Goal: Information Seeking & Learning: Learn about a topic

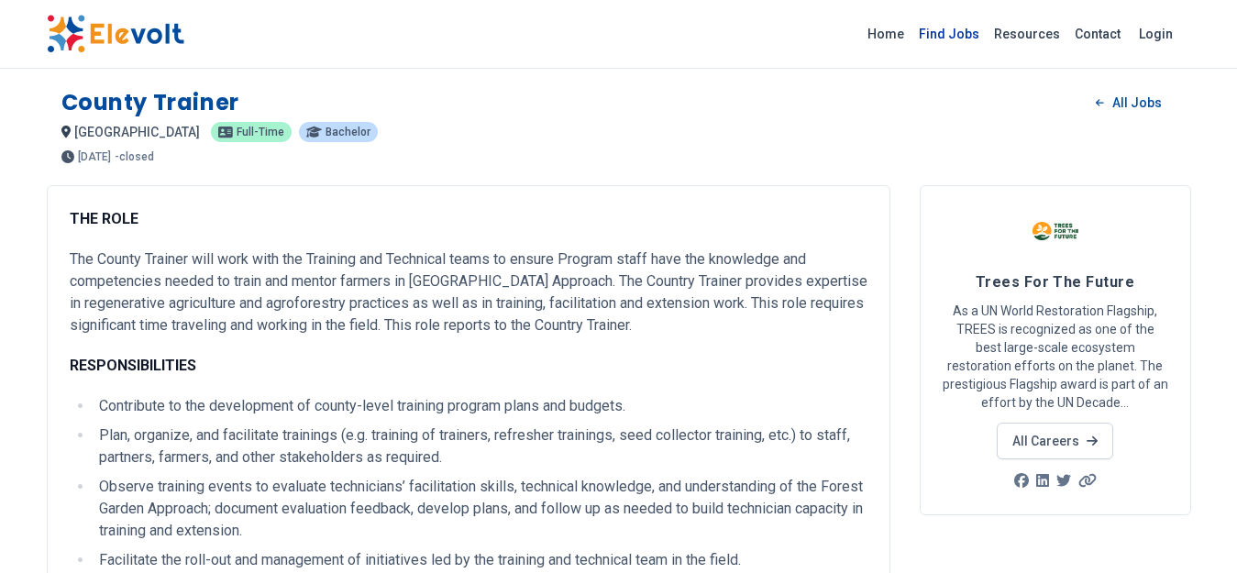
click at [955, 36] on link "Find Jobs" at bounding box center [948, 33] width 75 height 29
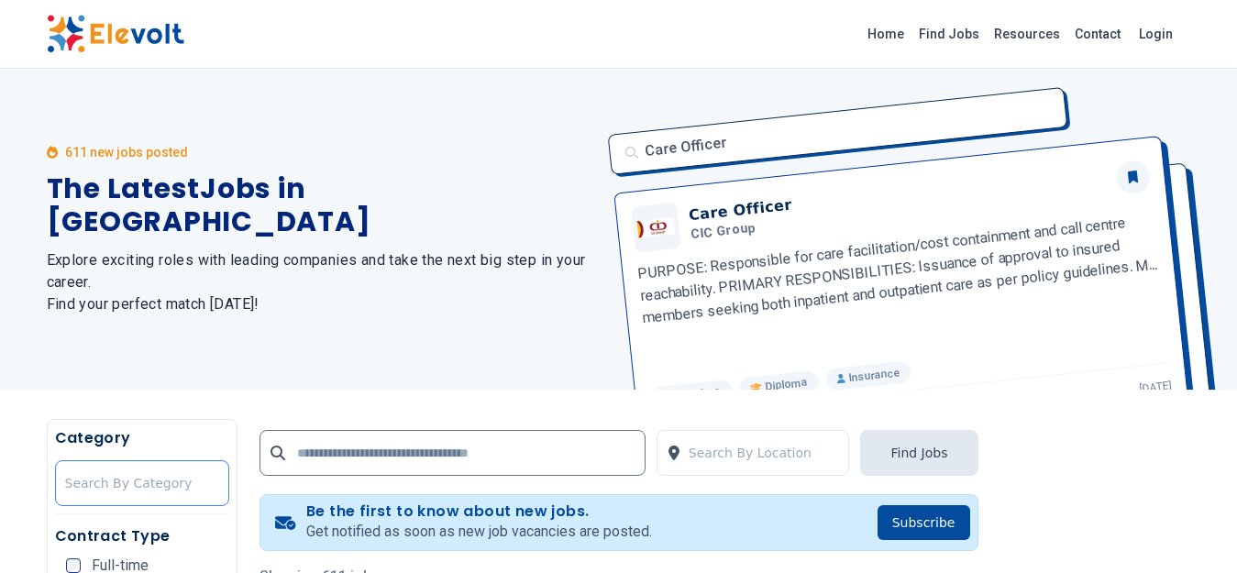
click at [171, 479] on div at bounding box center [142, 483] width 154 height 37
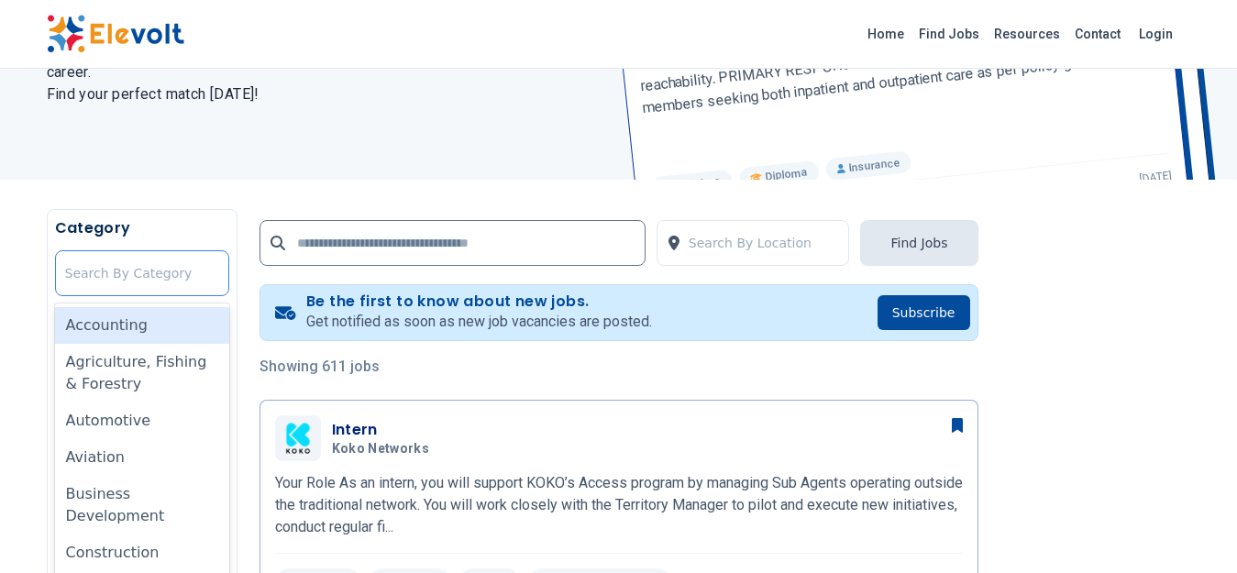
scroll to position [223, 0]
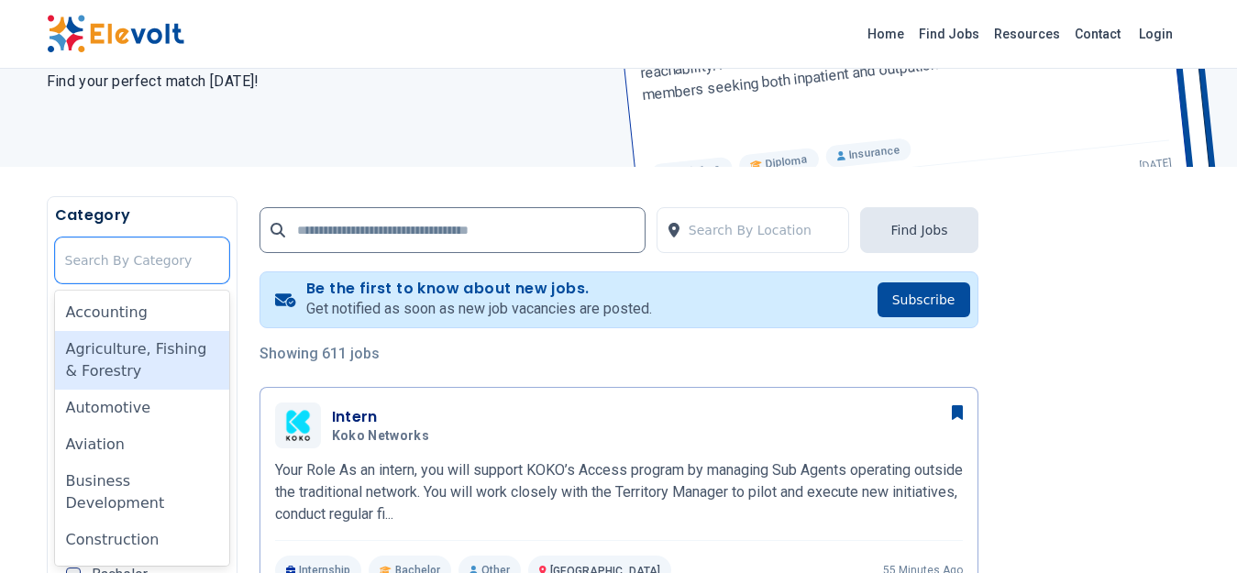
click at [146, 360] on div "Agriculture, Fishing & Forestry" at bounding box center [142, 360] width 174 height 59
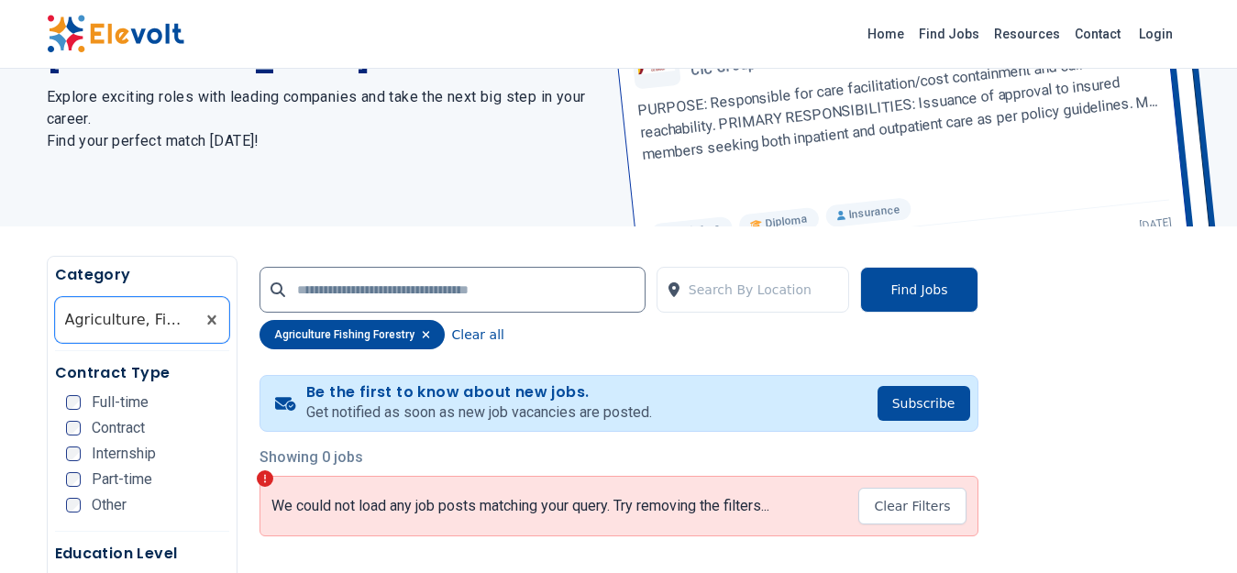
scroll to position [171, 0]
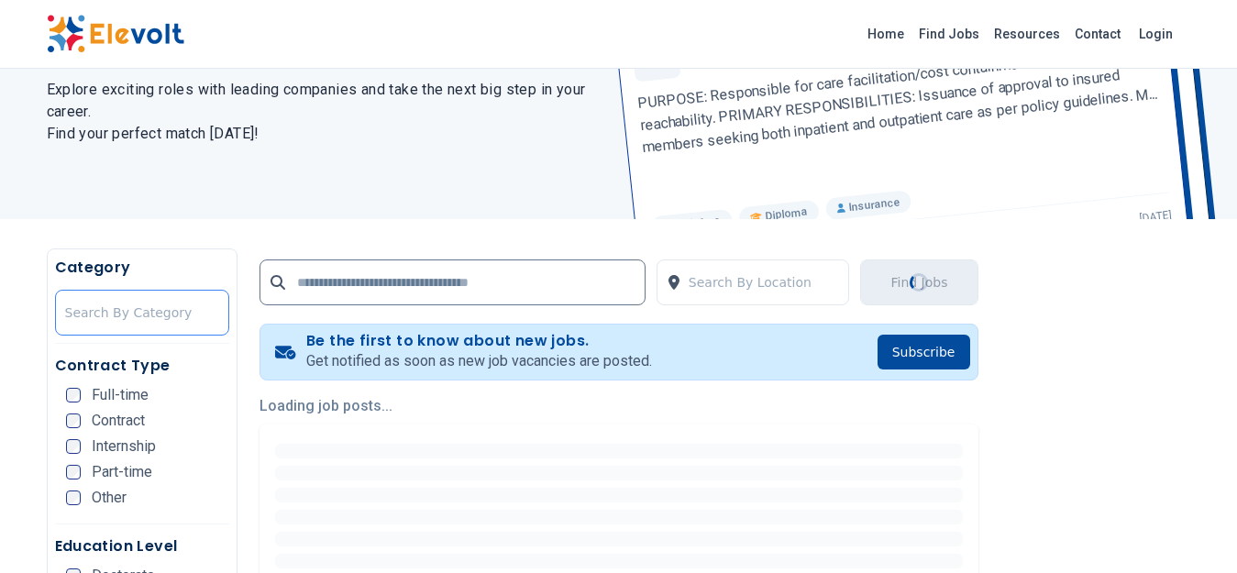
click at [183, 315] on div at bounding box center [142, 312] width 154 height 37
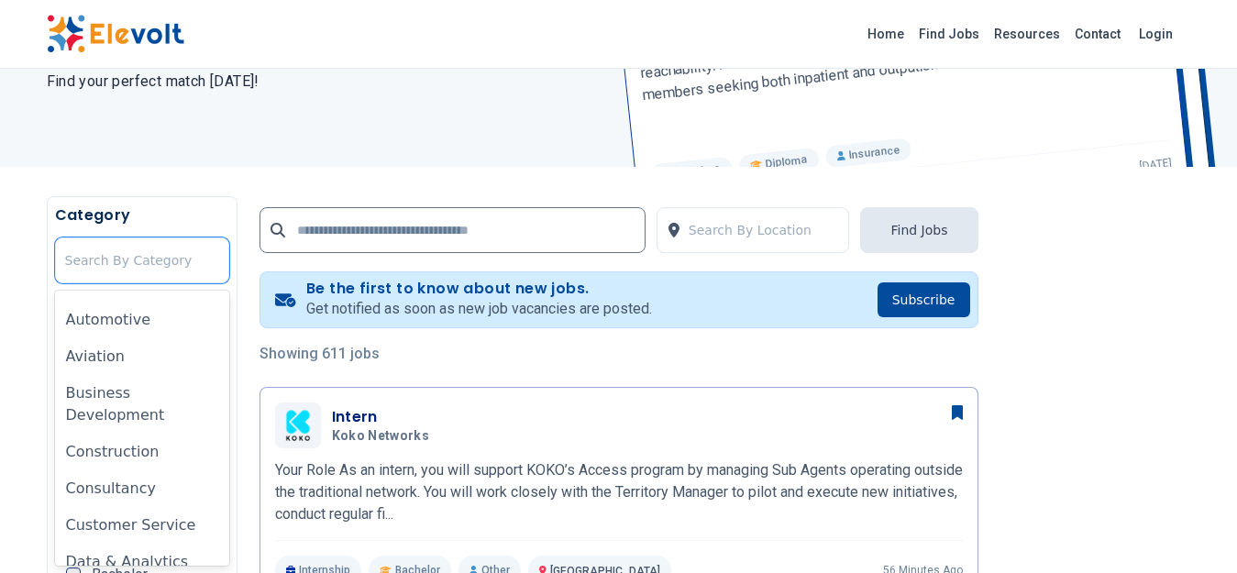
scroll to position [151, 0]
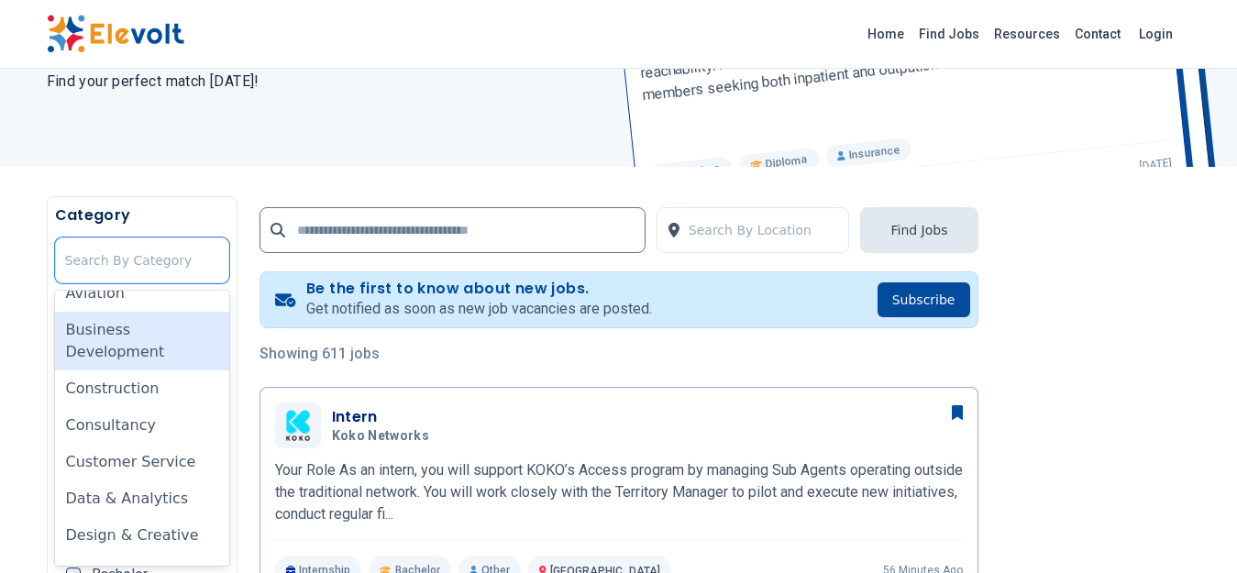
click at [127, 344] on div "Business Development" at bounding box center [142, 341] width 174 height 59
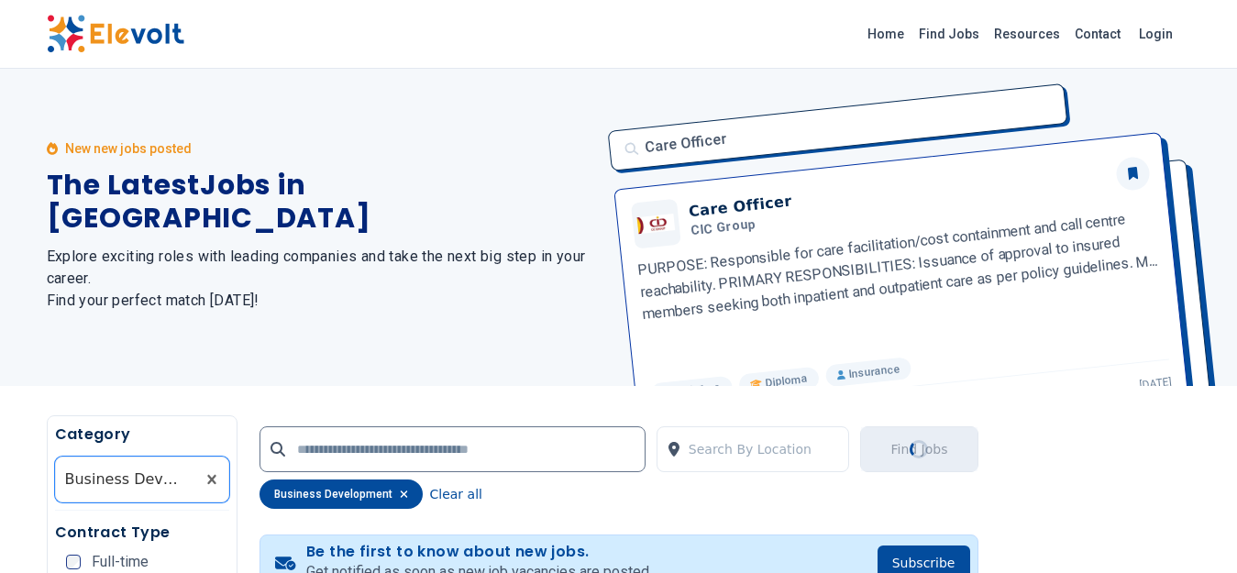
scroll to position [0, 0]
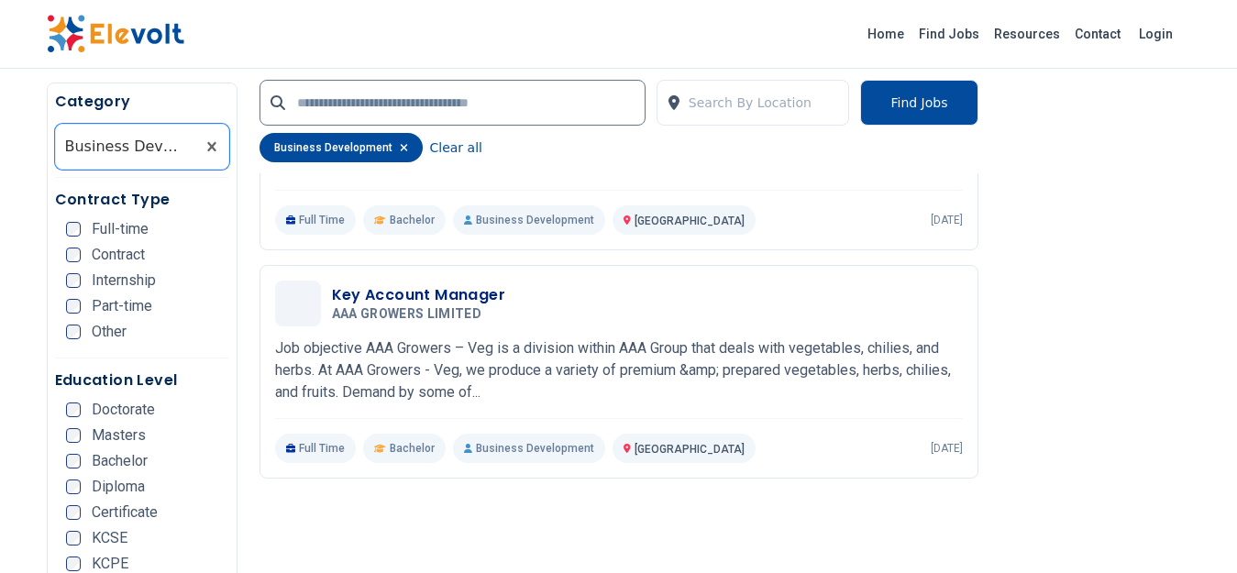
scroll to position [2264, 0]
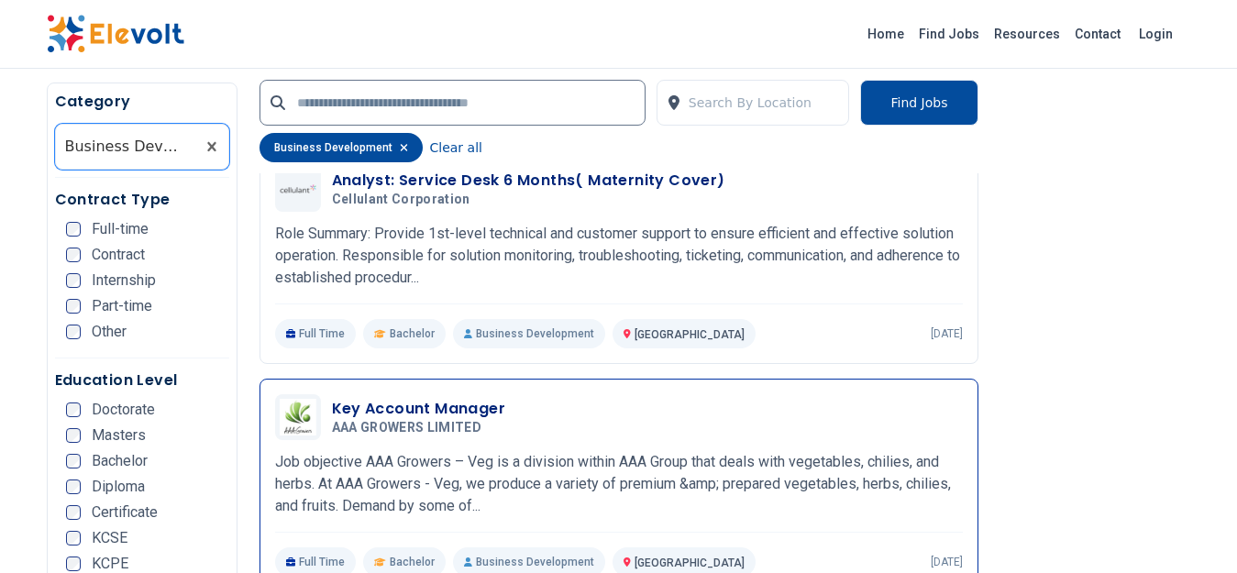
click at [746, 509] on p "Job objective AAA Growers – Veg is a division within AAA Group that deals with …" at bounding box center [619, 484] width 688 height 66
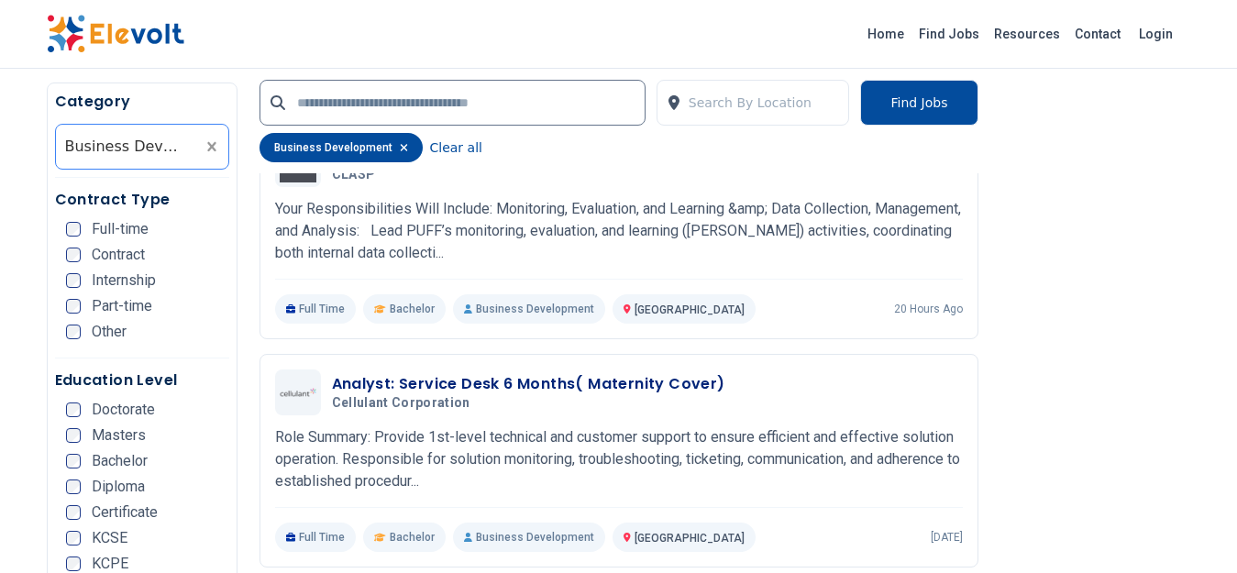
scroll to position [1983, 0]
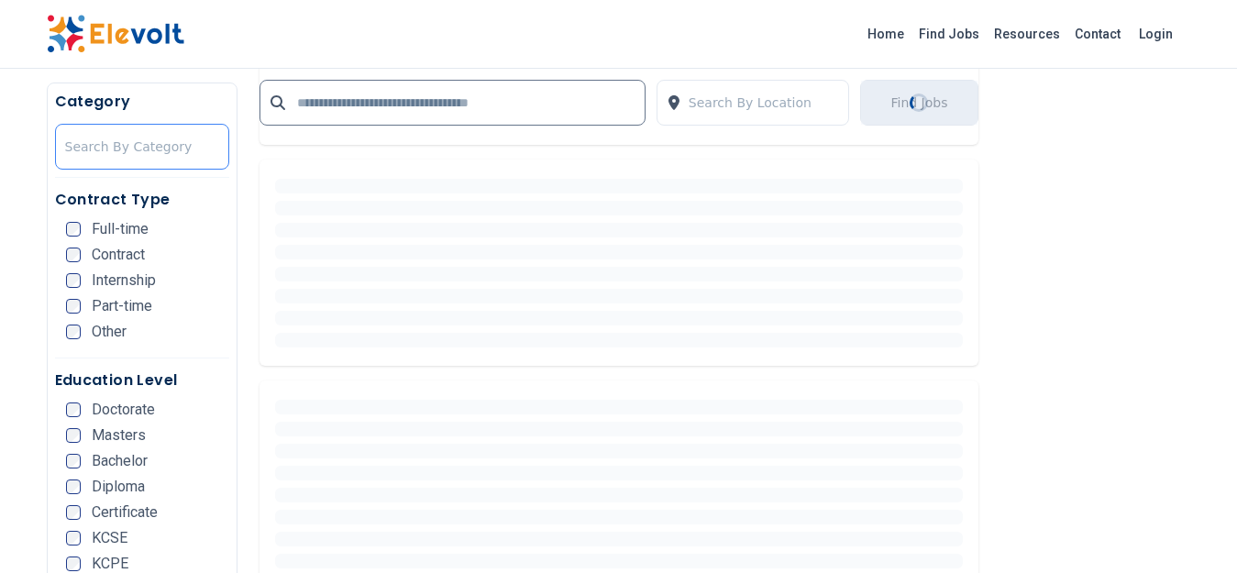
click at [204, 138] on div at bounding box center [142, 146] width 154 height 37
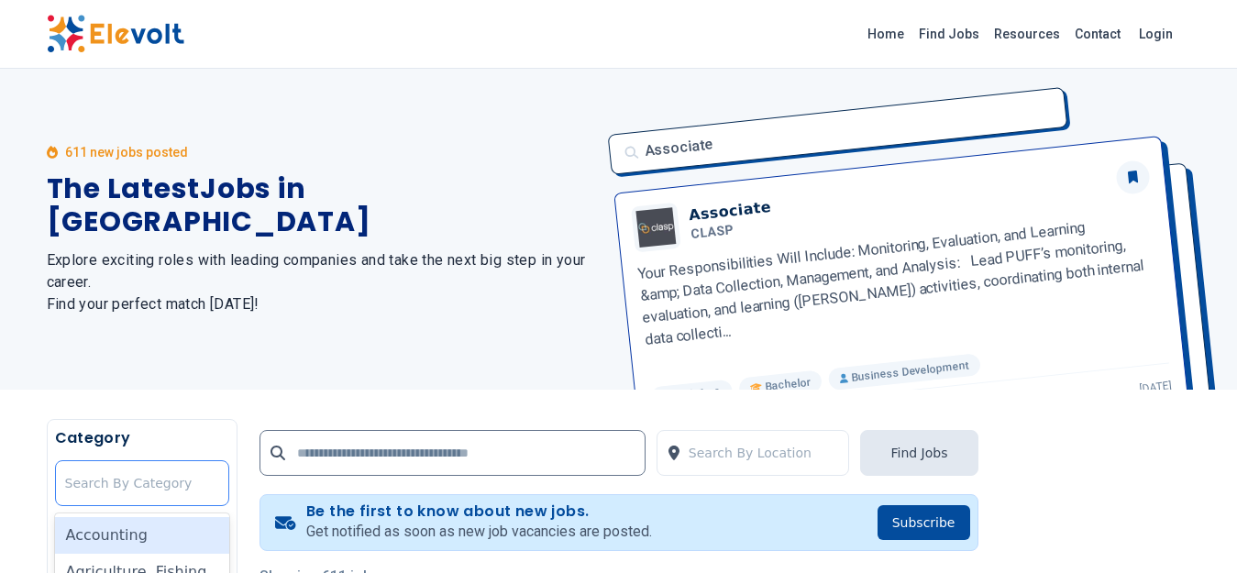
click at [182, 476] on div at bounding box center [142, 483] width 154 height 37
click at [190, 483] on div at bounding box center [142, 483] width 154 height 37
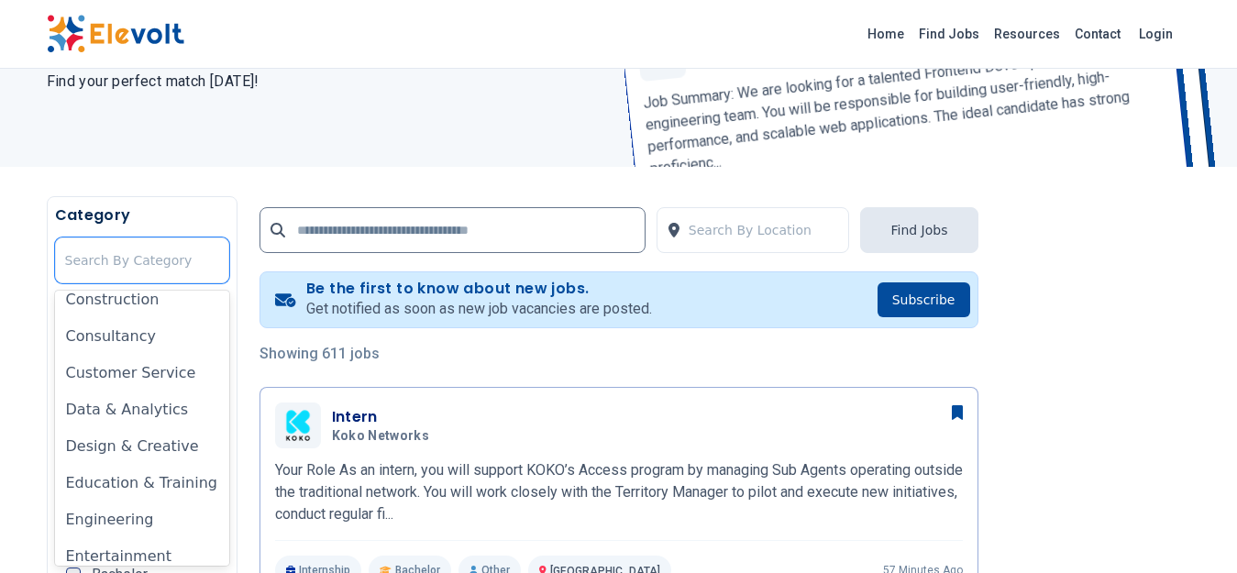
scroll to position [234, 0]
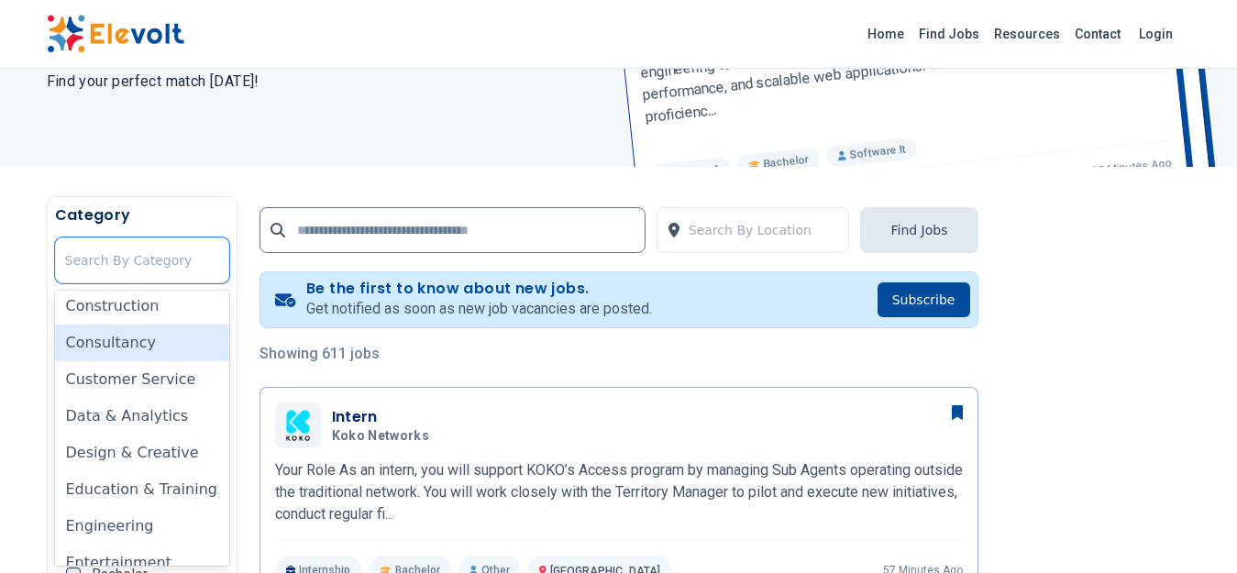
click at [152, 350] on div "Consultancy" at bounding box center [142, 343] width 174 height 37
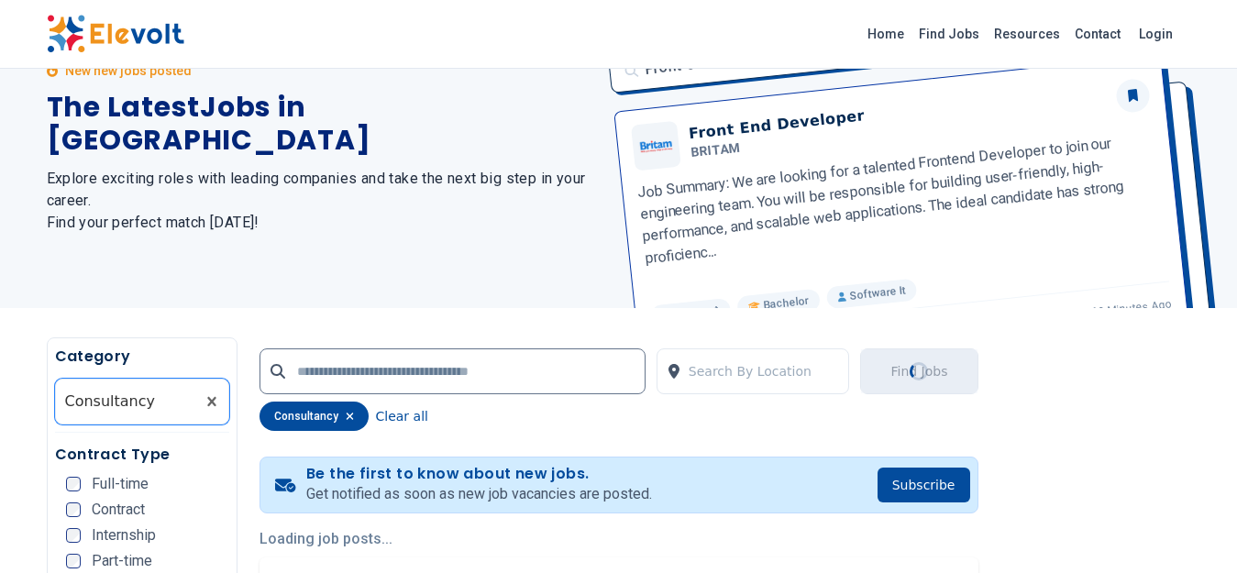
scroll to position [0, 0]
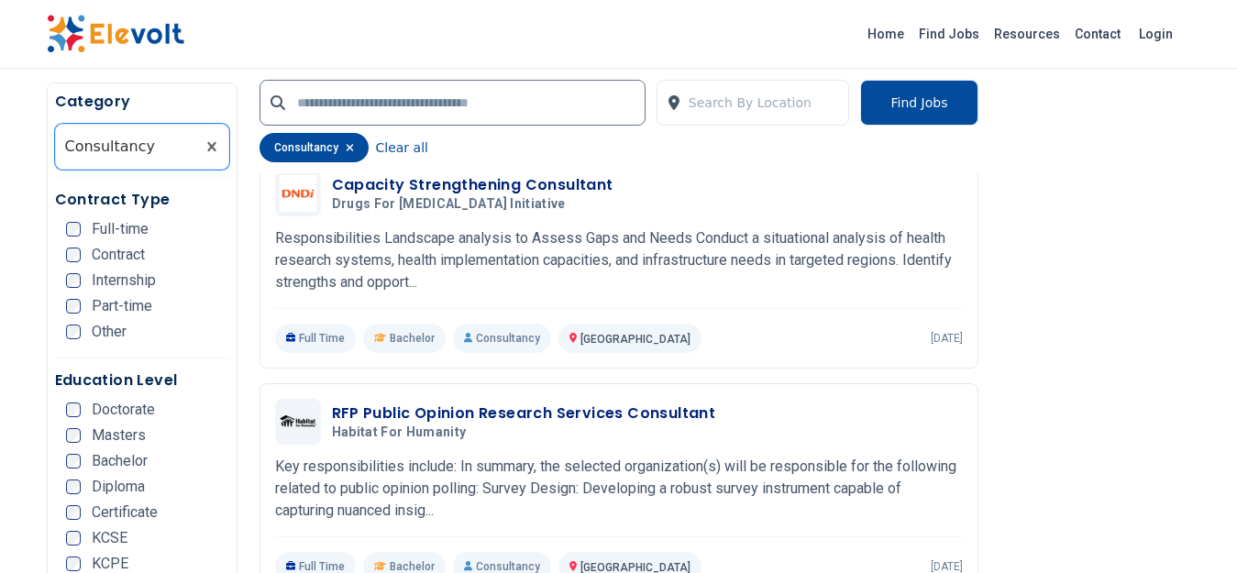
scroll to position [1296, 0]
